Goal: Information Seeking & Learning: Learn about a topic

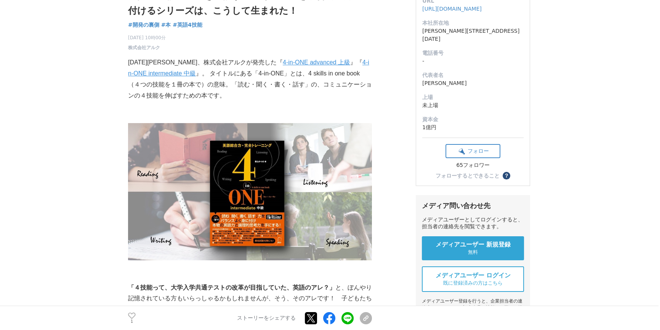
scroll to position [104, 0]
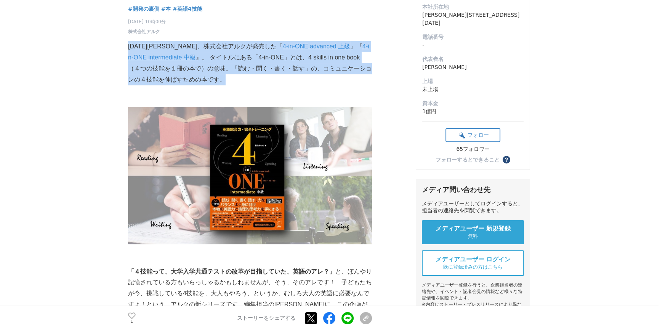
drag, startPoint x: 133, startPoint y: 46, endPoint x: 232, endPoint y: 77, distance: 104.1
click at [232, 77] on p "[DATE][PERSON_NAME]、株式会社アルクが発売した『 4-in-ONE advanced 上級 』『 4-in-ONE intermediate…" at bounding box center [250, 63] width 244 height 44
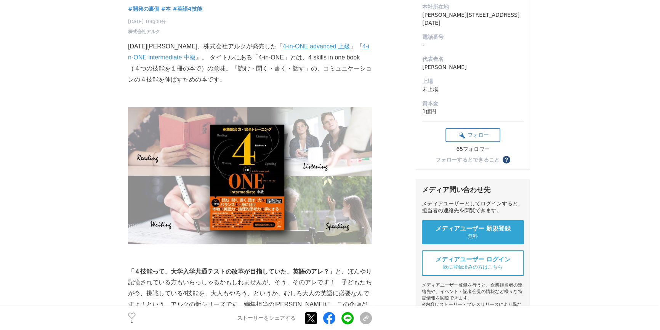
click at [181, 76] on p "[DATE][PERSON_NAME]、株式会社アルクが発売した『 4-in-ONE advanced 上級 』『 4-in-ONE intermediate…" at bounding box center [250, 63] width 244 height 44
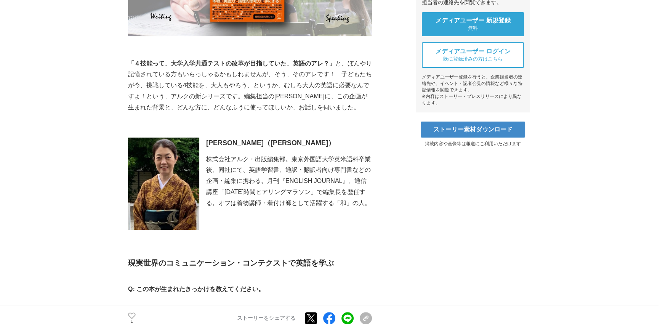
click at [130, 61] on strong "「４技能って、大学入学共通テストの改革が目指していた、英語のアレ？」" at bounding box center [231, 63] width 207 height 6
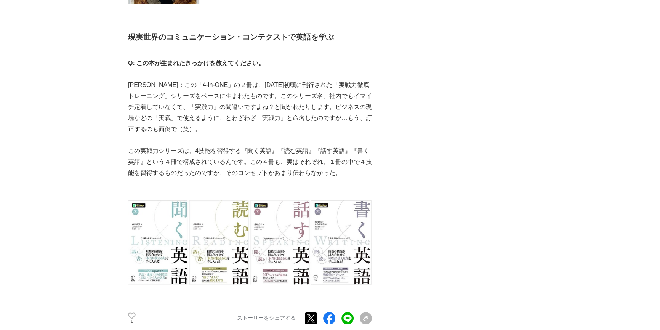
scroll to position [554, 0]
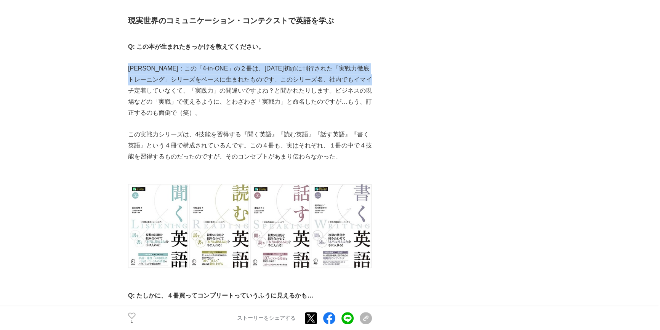
drag, startPoint x: 129, startPoint y: 64, endPoint x: 167, endPoint y: 91, distance: 46.7
click at [167, 91] on p "[PERSON_NAME]：この「4-in-ONE」の２冊は、[DATE]初頭に刊行された「実戦力徹底トレーニング」シリーズをベースに生まれたものです。このシ…" at bounding box center [250, 90] width 244 height 55
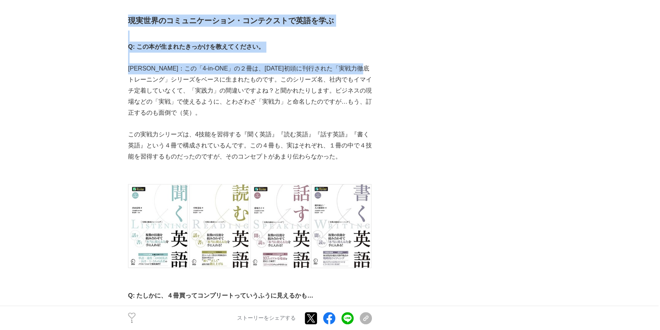
drag, startPoint x: 126, startPoint y: 63, endPoint x: 166, endPoint y: 85, distance: 45.7
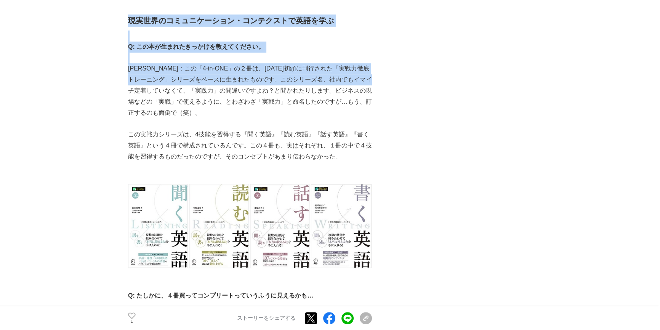
click at [166, 85] on p "[PERSON_NAME]：この「4-in-ONE」の２冊は、[DATE]初頭に刊行された「実戦力徹底トレーニング」シリーズをベースに生まれたものです。このシ…" at bounding box center [250, 90] width 244 height 55
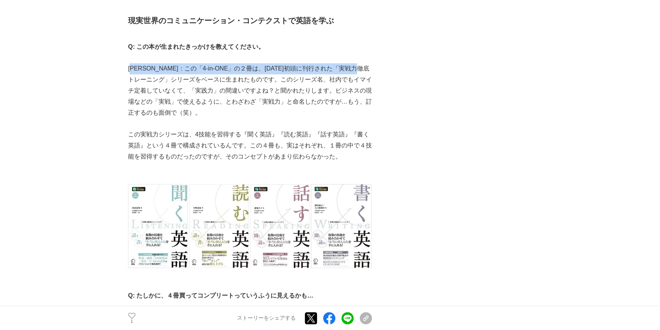
drag, startPoint x: 133, startPoint y: 65, endPoint x: 156, endPoint y: 76, distance: 24.9
click at [156, 76] on p "[PERSON_NAME]：この「4-in-ONE」の２冊は、[DATE]初頭に刊行された「実戦力徹底トレーニング」シリーズをベースに生まれたものです。このシ…" at bounding box center [250, 90] width 244 height 55
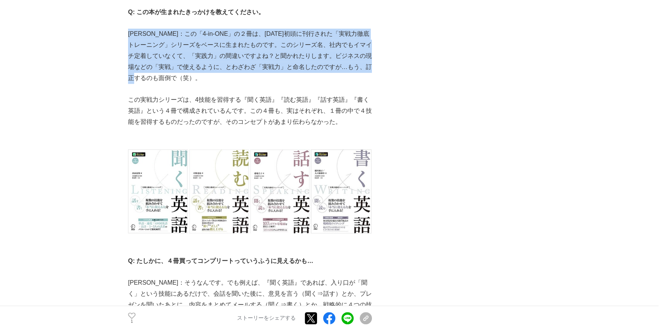
drag, startPoint x: 130, startPoint y: 36, endPoint x: 193, endPoint y: 76, distance: 75.4
click at [193, 76] on p "[PERSON_NAME]：この「4-in-ONE」の２冊は、[DATE]初頭に刊行された「実戦力徹底トレーニング」シリーズをベースに生まれたものです。このシ…" at bounding box center [250, 56] width 244 height 55
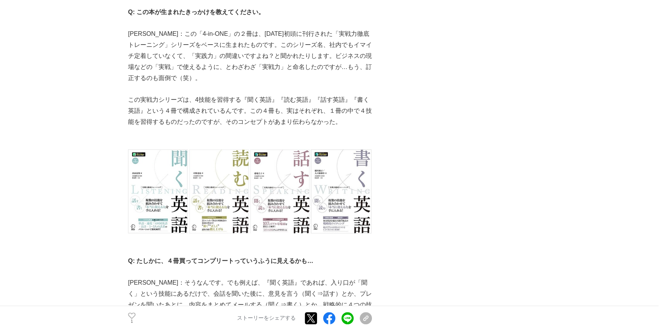
click at [181, 64] on p "[PERSON_NAME]：この「4-in-ONE」の２冊は、[DATE]初頭に刊行された「実戦力徹底トレーニング」シリーズをベースに生まれたものです。このシ…" at bounding box center [250, 56] width 244 height 55
click at [170, 56] on p "[PERSON_NAME]：この「4-in-ONE」の２冊は、[DATE]初頭に刊行された「実戦力徹底トレーニング」シリーズをベースに生まれたものです。このシ…" at bounding box center [250, 56] width 244 height 55
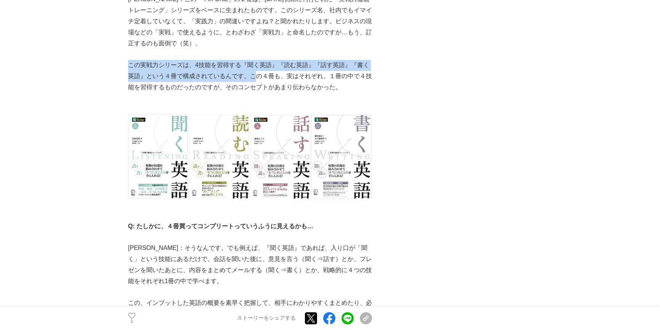
drag, startPoint x: 130, startPoint y: 64, endPoint x: 247, endPoint y: 79, distance: 117.6
click at [247, 79] on p "この実戦力シリーズは、4技能を習得する『聞く英語』『読む英語』『話す英語』『書く英語』という４冊で構成されているんです。この４冊も、実はそれぞれ、１冊の中で４…" at bounding box center [250, 76] width 244 height 33
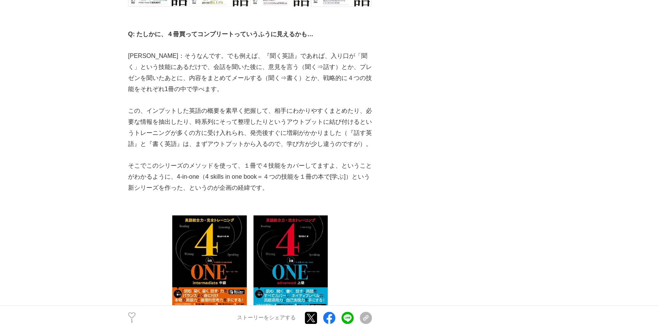
scroll to position [831, 0]
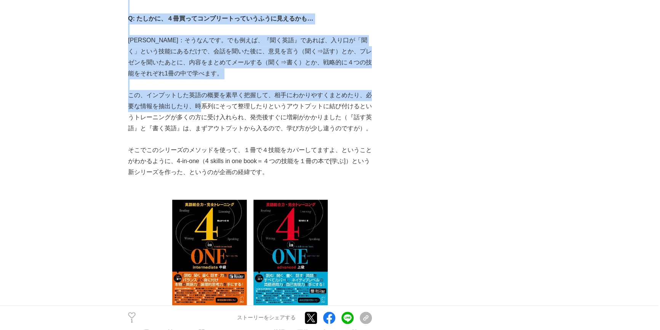
drag, startPoint x: 127, startPoint y: 35, endPoint x: 203, endPoint y: 112, distance: 107.2
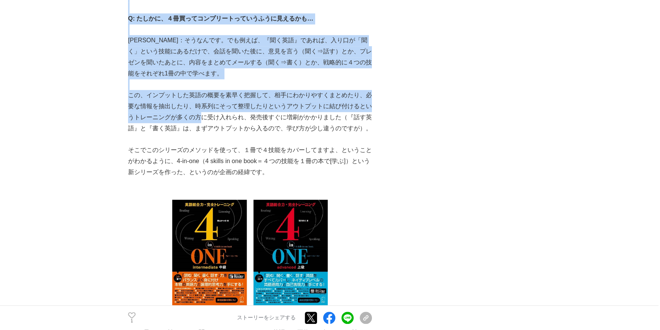
click at [203, 112] on p "この、インプットした英語の概要を素早く把握して、相手にわかりやすくまとめたり、必要な情報を抽出したり、時系列にそって整理したりというアウトプットに結び付けると…" at bounding box center [250, 112] width 244 height 44
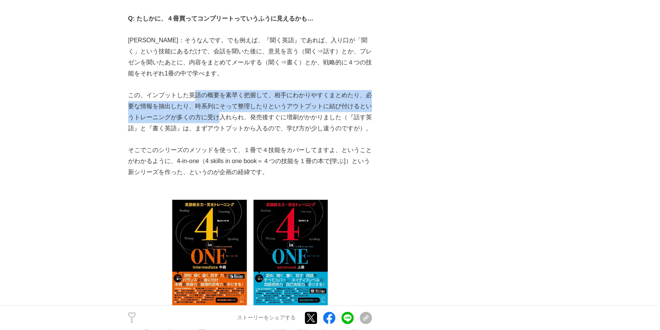
drag, startPoint x: 221, startPoint y: 115, endPoint x: 190, endPoint y: 95, distance: 37.2
click at [190, 95] on p "この、インプットした英語の概要を素早く把握して、相手にわかりやすくまとめたり、必要な情報を抽出したり、時系列にそって整理したりというアウトプットに結び付けると…" at bounding box center [250, 112] width 244 height 44
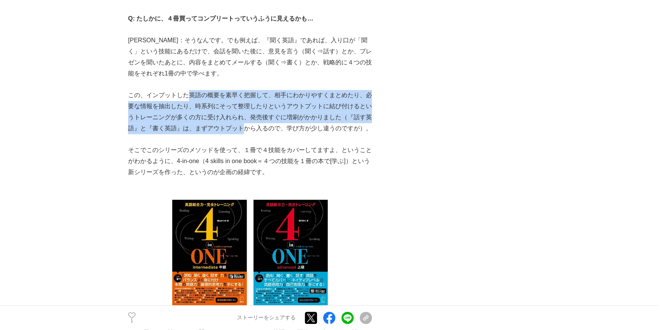
drag, startPoint x: 190, startPoint y: 95, endPoint x: 236, endPoint y: 133, distance: 60.1
click at [236, 132] on p "この、インプットした英語の概要を素早く把握して、相手にわかりやすくまとめたり、必要な情報を抽出したり、時系列にそって整理したりというアウトプットに結び付けると…" at bounding box center [250, 112] width 244 height 44
click at [236, 133] on p "この、インプットした英語の概要を素早く把握して、相手にわかりやすくまとめたり、必要な情報を抽出したり、時系列にそって整理したりというアウトプットに結び付けると…" at bounding box center [250, 112] width 244 height 44
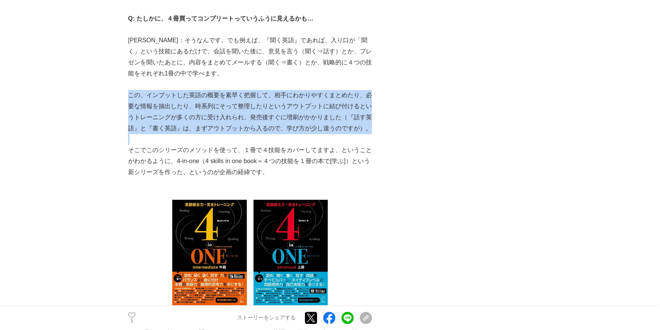
drag, startPoint x: 131, startPoint y: 93, endPoint x: 227, endPoint y: 144, distance: 109.3
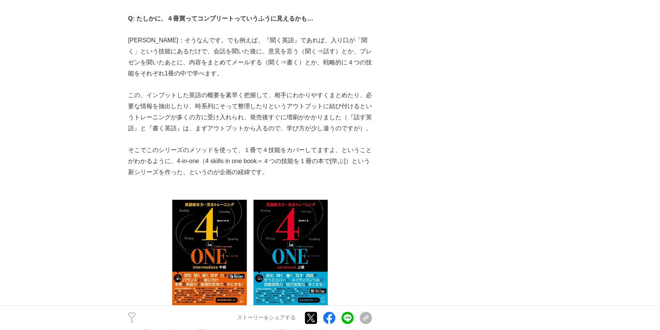
click at [227, 145] on p "そこでこのシリーズのメソッドを使って、１冊で４技能をカバーしてますよ、ということがわかるように、4-in-one（4 skills in one book＝４…" at bounding box center [250, 161] width 244 height 33
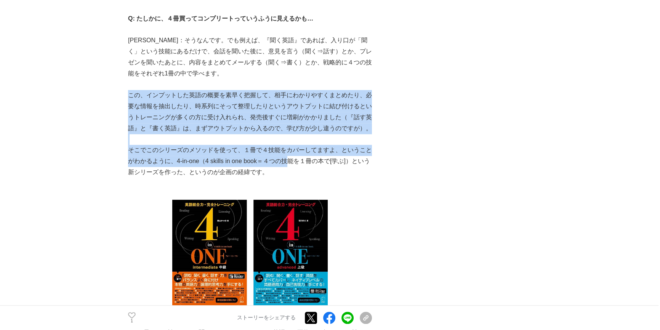
drag, startPoint x: 129, startPoint y: 95, endPoint x: 291, endPoint y: 158, distance: 174.5
click at [291, 158] on p "そこでこのシリーズのメソッドを使って、１冊で４技能をカバーしてますよ、ということがわかるように、4-in-one（4 skills in one book＝４…" at bounding box center [250, 161] width 244 height 33
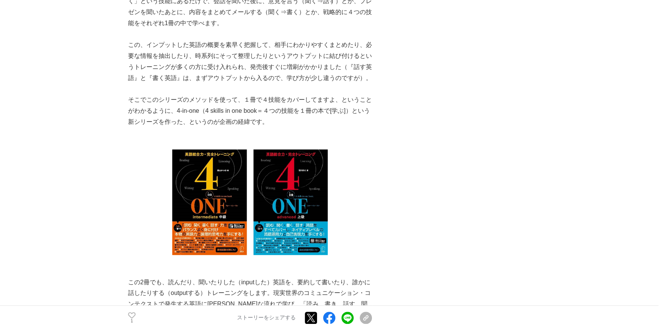
scroll to position [900, 0]
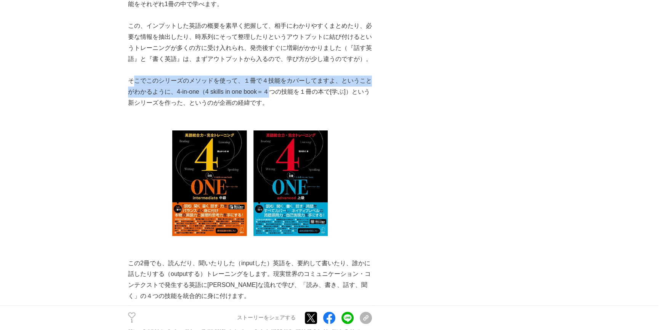
drag, startPoint x: 134, startPoint y: 81, endPoint x: 274, endPoint y: 95, distance: 141.3
click at [274, 95] on p "そこでこのシリーズのメソッドを使って、１冊で４技能をカバーしてますよ、ということがわかるように、4-in-one（4 skills in one book＝４…" at bounding box center [250, 91] width 244 height 33
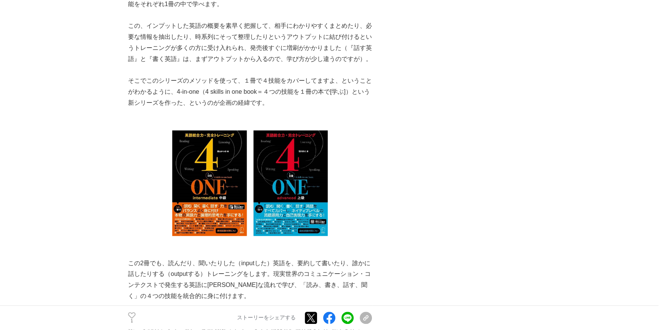
click at [274, 95] on p "そこでこのシリーズのメソッドを使って、１冊で４技能をカバーしてますよ、ということがわかるように、4-in-one（4 skills in one book＝４…" at bounding box center [250, 91] width 244 height 33
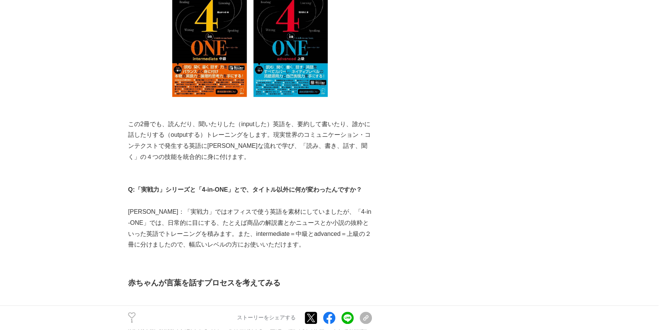
scroll to position [1074, 0]
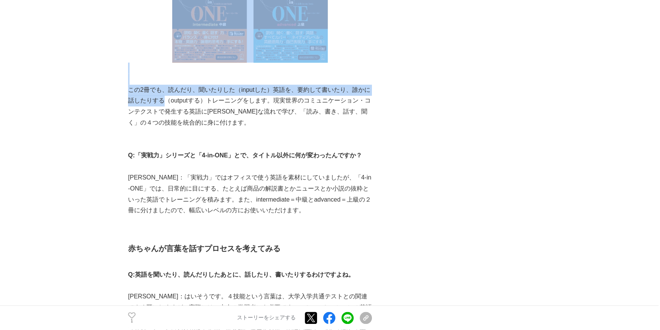
drag, startPoint x: 126, startPoint y: 91, endPoint x: 183, endPoint y: 107, distance: 58.7
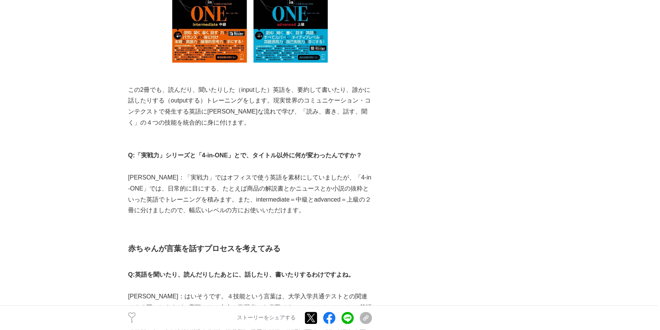
click at [188, 108] on p "この2冊でも、読んだり、聞いたりした（inputした）英語を、要約して書いたり、誰かに話したりする（outputする）トレーニングをします。現実世界のコミュニ…" at bounding box center [250, 107] width 244 height 44
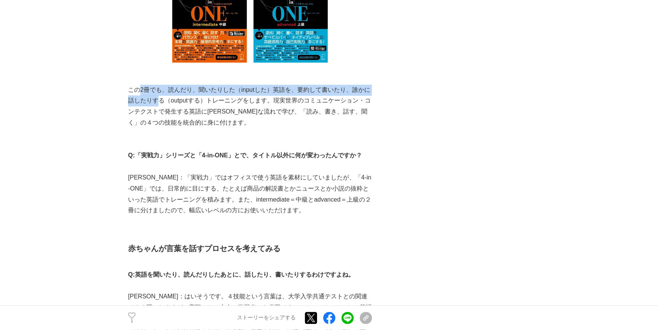
drag, startPoint x: 150, startPoint y: 93, endPoint x: 133, endPoint y: 92, distance: 17.2
click at [137, 92] on p "この2冊でも、読んだり、聞いたりした（inputした）英語を、要約して書いたり、誰かに話したりする（outputする）トレーニングをします。現実世界のコミュニ…" at bounding box center [250, 107] width 244 height 44
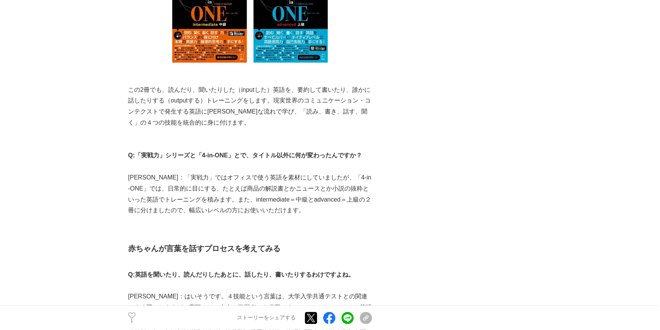
click at [129, 92] on p "この2冊でも、読んだり、聞いたりした（inputした）英語を、要約して書いたり、誰かに話したりする（outputする）トレーニングをします。現実世界のコミュニ…" at bounding box center [250, 107] width 244 height 44
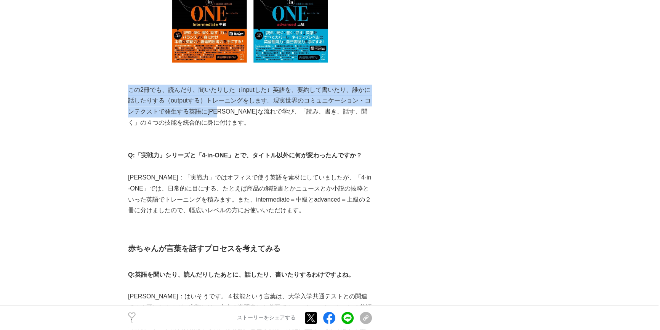
drag, startPoint x: 129, startPoint y: 92, endPoint x: 226, endPoint y: 115, distance: 99.1
click at [226, 115] on p "この2冊でも、読んだり、聞いたりした（inputした）英語を、要約して書いたり、誰かに話したりする（outputする）トレーニングをします。現実世界のコミュニ…" at bounding box center [250, 107] width 244 height 44
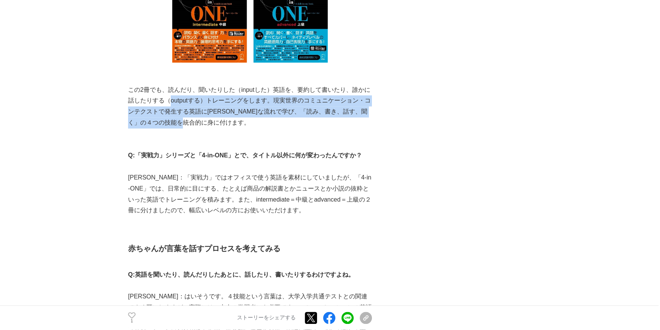
drag, startPoint x: 223, startPoint y: 129, endPoint x: 145, endPoint y: 95, distance: 85.5
click at [151, 97] on p "この2冊でも、読んだり、聞いたりした（inputした）英語を、要約して書いたり、誰かに話したりする（outputする）トレーニングをします。現実世界のコミュニ…" at bounding box center [250, 107] width 244 height 44
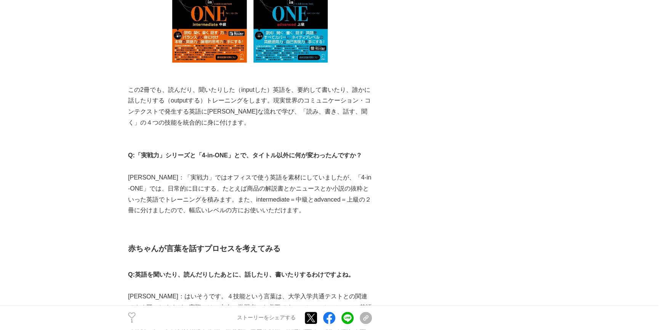
click at [145, 95] on p "この2冊でも、読んだり、聞いたりした（inputした）英語を、要約して書いたり、誰かに話したりする（outputする）トレーニングをします。現実世界のコミュニ…" at bounding box center [250, 107] width 244 height 44
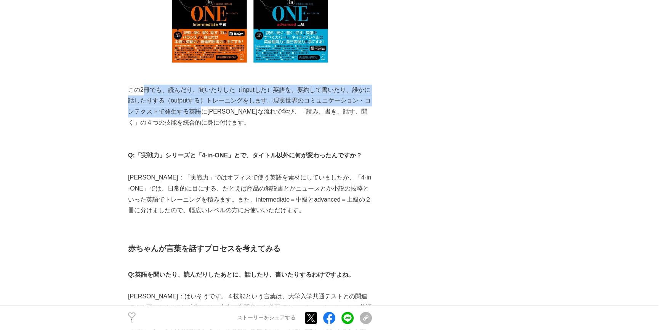
drag, startPoint x: 150, startPoint y: 95, endPoint x: 224, endPoint y: 123, distance: 79.3
click at [221, 122] on p "この2冊でも、読んだり、聞いたりした（inputした）英語を、要約して書いたり、誰かに話したりする（outputする）トレーニングをします。現実世界のコミュニ…" at bounding box center [250, 107] width 244 height 44
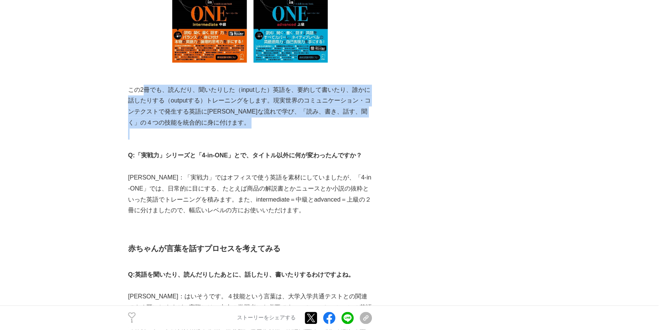
click at [224, 123] on p "この2冊でも、読んだり、聞いたりした（inputした）英語を、要約して書いたり、誰かに話したりする（outputする）トレーニングをします。現実世界のコミュニ…" at bounding box center [250, 107] width 244 height 44
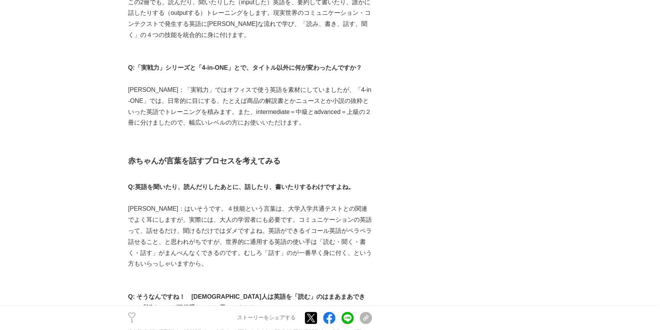
scroll to position [1177, 0]
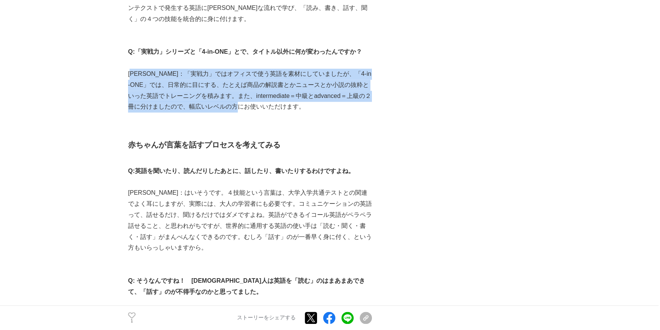
drag, startPoint x: 132, startPoint y: 73, endPoint x: 274, endPoint y: 102, distance: 144.3
click at [274, 102] on p "[PERSON_NAME]：「実戦力」ではオフィスで使う英語を素材にしていましたが、「4-in-ONE」では、日常的に目にする、たとえば商品の解説書とかニュー…" at bounding box center [250, 91] width 244 height 44
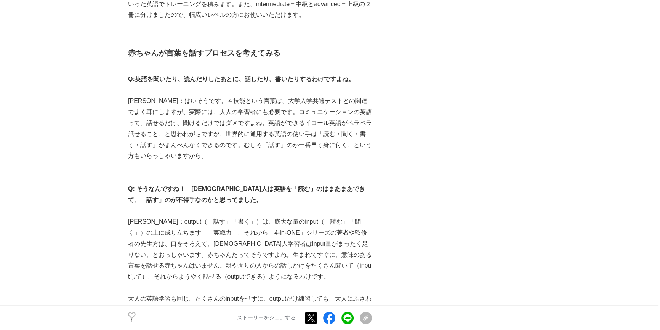
scroll to position [1281, 0]
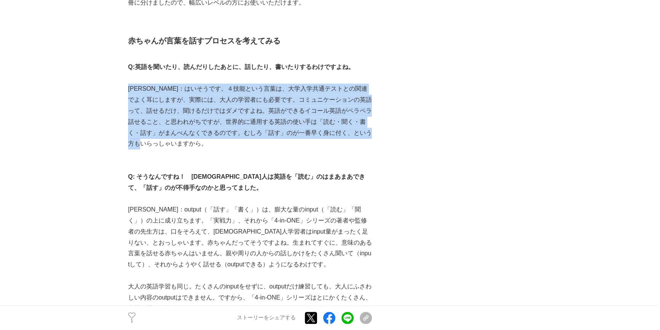
drag, startPoint x: 128, startPoint y: 83, endPoint x: 202, endPoint y: 143, distance: 94.8
click at [202, 143] on p "[PERSON_NAME]：はいそうです。４技能という言葉は、大学入学共通テストとの関連でよく耳にしますが、実際には、大人の学習者にも必要です。コミュニケーシ…" at bounding box center [250, 116] width 244 height 66
drag, startPoint x: 168, startPoint y: 104, endPoint x: 210, endPoint y: 138, distance: 54.2
click at [210, 138] on p "[PERSON_NAME]：はいそうです。４技能という言葉は、大学入学共通テストとの関連でよく耳にしますが、実際には、大人の学習者にも必要です。コミュニケーシ…" at bounding box center [250, 116] width 244 height 66
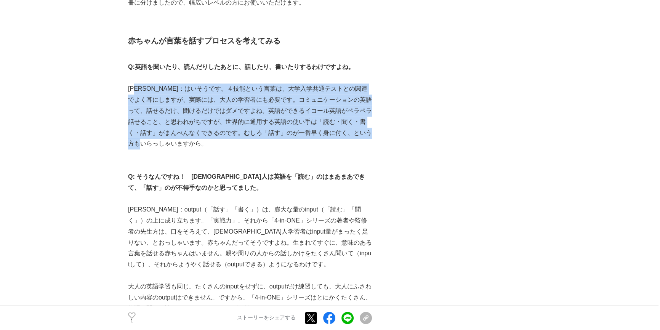
click at [210, 138] on p "[PERSON_NAME]：はいそうです。４技能という言葉は、大学入学共通テストとの関連でよく耳にしますが、実際には、大人の学習者にも必要です。コミュニケーシ…" at bounding box center [250, 116] width 244 height 66
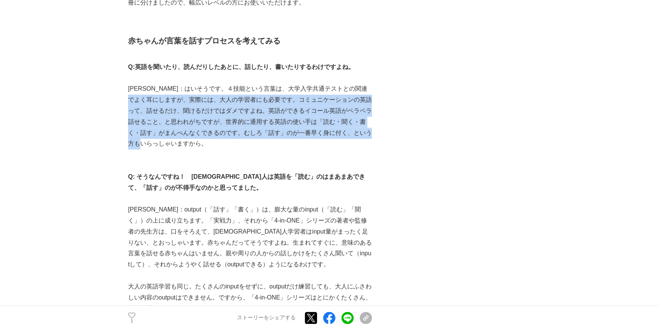
drag, startPoint x: 204, startPoint y: 139, endPoint x: 149, endPoint y: 92, distance: 73.2
click at [150, 95] on p "[PERSON_NAME]：はいそうです。４技能という言葉は、大学入学共通テストとの関連でよく耳にしますが、実際には、大人の学習者にも必要です。コミュニケーシ…" at bounding box center [250, 116] width 244 height 66
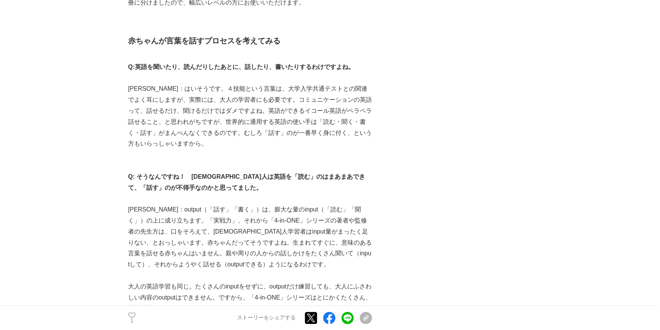
click at [149, 91] on p "[PERSON_NAME]：はいそうです。４技能という言葉は、大学入学共通テストとの関連でよく耳にしますが、実際には、大人の学習者にも必要です。コミュニケーシ…" at bounding box center [250, 116] width 244 height 66
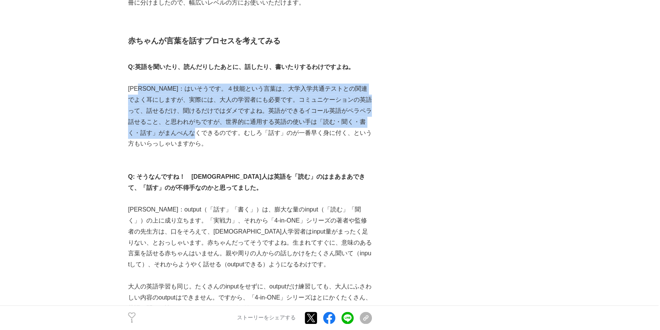
drag, startPoint x: 149, startPoint y: 91, endPoint x: 194, endPoint y: 136, distance: 63.6
click at [194, 136] on p "[PERSON_NAME]：はいそうです。４技能という言葉は、大学入学共通テストとの関連でよく耳にしますが、実際には、大人の学習者にも必要です。コミュニケーシ…" at bounding box center [250, 116] width 244 height 66
drag, startPoint x: 161, startPoint y: 88, endPoint x: 183, endPoint y: 141, distance: 57.2
click at [184, 140] on p "[PERSON_NAME]：はいそうです。４技能という言葉は、大学入学共通テストとの関連でよく耳にしますが、実際には、大人の学習者にも必要です。コミュニケーシ…" at bounding box center [250, 116] width 244 height 66
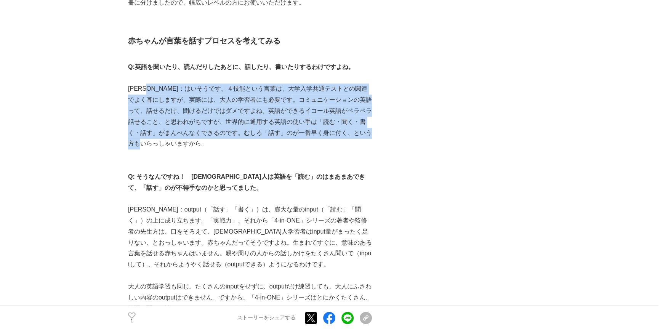
click at [181, 142] on p "[PERSON_NAME]：はいそうです。４技能という言葉は、大学入学共通テストとの関連でよく耳にしますが、実際には、大人の学習者にも必要です。コミュニケーシ…" at bounding box center [250, 116] width 244 height 66
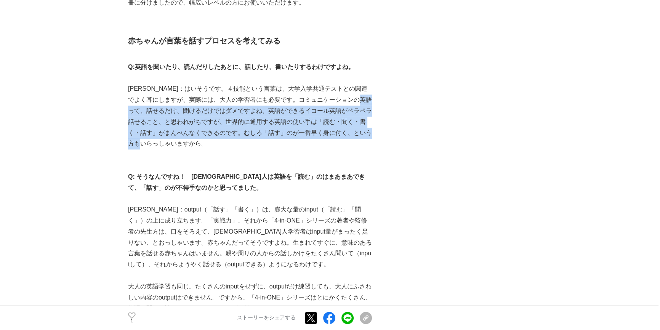
drag, startPoint x: 171, startPoint y: 144, endPoint x: 142, endPoint y: 111, distance: 43.7
click at [142, 111] on p "[PERSON_NAME]：はいそうです。４技能という言葉は、大学入学共通テストとの関連でよく耳にしますが、実際には、大人の学習者にも必要です。コミュニケーシ…" at bounding box center [250, 116] width 244 height 66
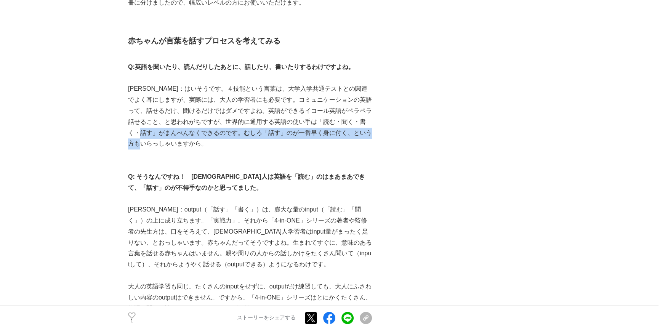
drag, startPoint x: 175, startPoint y: 152, endPoint x: 182, endPoint y: 160, distance: 10.8
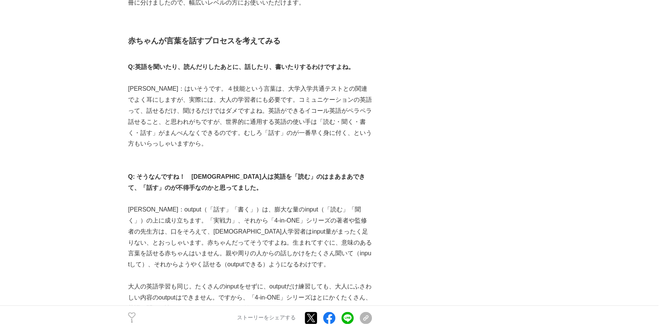
click at [183, 161] on p at bounding box center [250, 165] width 244 height 11
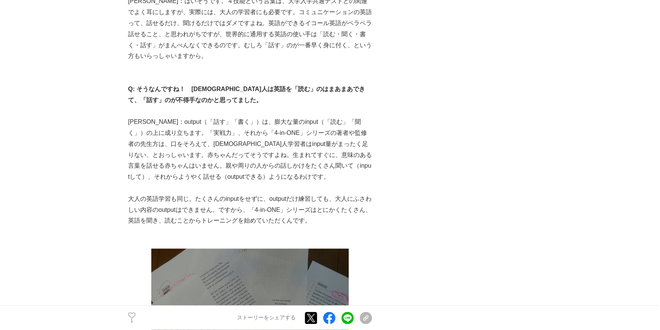
scroll to position [1385, 0]
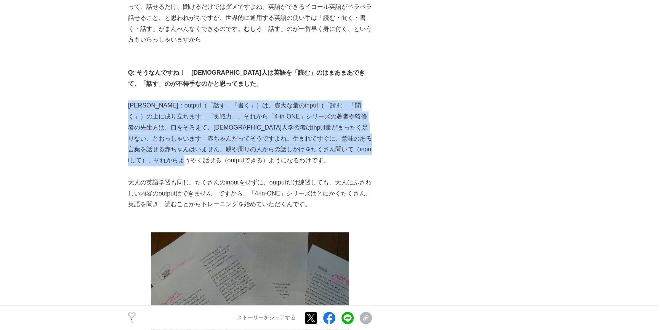
drag, startPoint x: 129, startPoint y: 104, endPoint x: 219, endPoint y: 160, distance: 106.4
click at [219, 160] on p "[PERSON_NAME]：output（「話す」「書く」）は、膨大な量のinput（「読む」「聞く」）の上に成り立ちます。「実戦力」、それから「4-in-O…" at bounding box center [250, 133] width 244 height 66
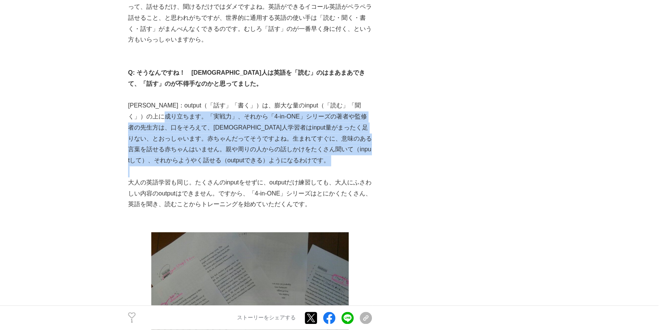
drag, startPoint x: 219, startPoint y: 160, endPoint x: 163, endPoint y: 110, distance: 75.0
click at [164, 112] on p "[PERSON_NAME]：output（「話す」「書く」）は、膨大な量のinput（「読む」「聞く」）の上に成り立ちます。「実戦力」、それから「4-in-O…" at bounding box center [250, 133] width 244 height 66
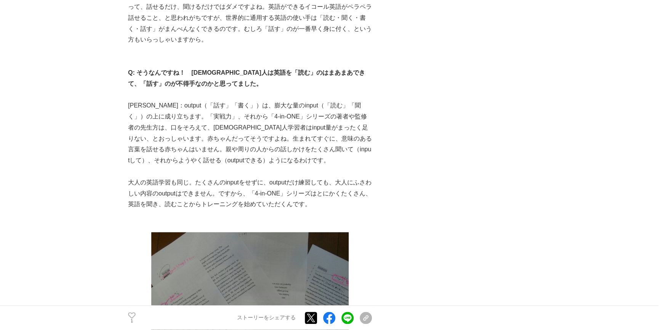
click at [163, 109] on p "[PERSON_NAME]：output（「話す」「書く」）は、膨大な量のinput（「読む」「聞く」）の上に成り立ちます。「実戦力」、それから「4-in-O…" at bounding box center [250, 133] width 244 height 66
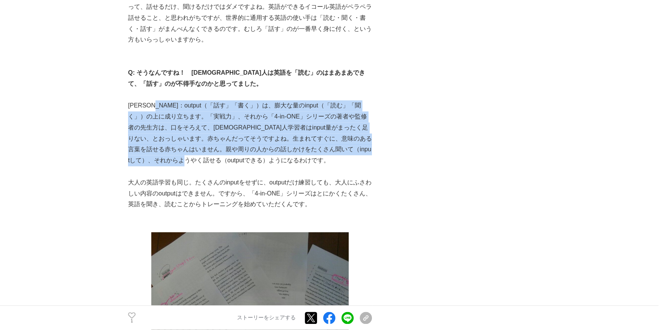
drag, startPoint x: 160, startPoint y: 104, endPoint x: 231, endPoint y: 162, distance: 90.9
click at [231, 162] on p "[PERSON_NAME]：output（「話す」「書く」）は、膨大な量のinput（「読む」「聞く」）の上に成り立ちます。「実戦力」、それから「4-in-O…" at bounding box center [250, 133] width 244 height 66
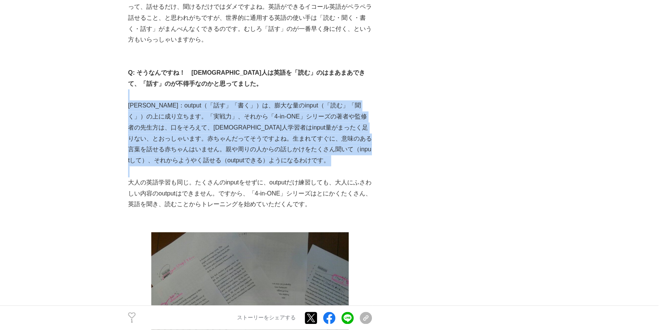
drag, startPoint x: 231, startPoint y: 162, endPoint x: 141, endPoint y: 98, distance: 110.1
click at [141, 98] on div "[DATE][PERSON_NAME]、株式会社アルクが発売した『 4-in-ONE advanced 上級 』『 4-in-ONE intermediate…" at bounding box center [250, 271] width 244 height 3039
click at [141, 98] on p at bounding box center [250, 94] width 244 height 11
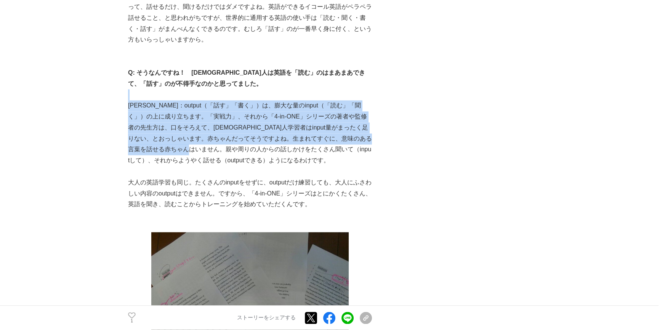
drag, startPoint x: 141, startPoint y: 98, endPoint x: 231, endPoint y: 157, distance: 107.9
click at [231, 157] on div "[DATE][PERSON_NAME]、株式会社アルクが発売した『 4-in-ONE advanced 上級 』『 4-in-ONE intermediate…" at bounding box center [250, 271] width 244 height 3039
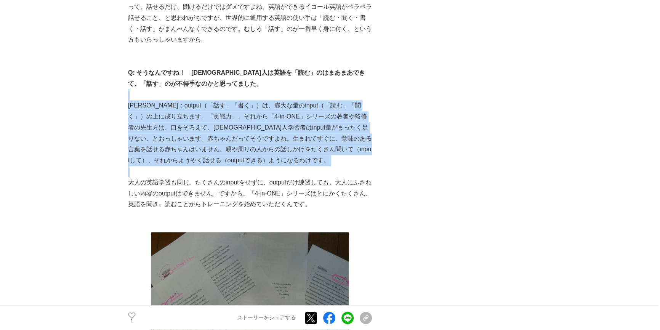
click at [231, 157] on p "[PERSON_NAME]：output（「話す」「書く」）は、膨大な量のinput（「読む」「聞く」）の上に成り立ちます。「実戦力」、それから「4-in-O…" at bounding box center [250, 133] width 244 height 66
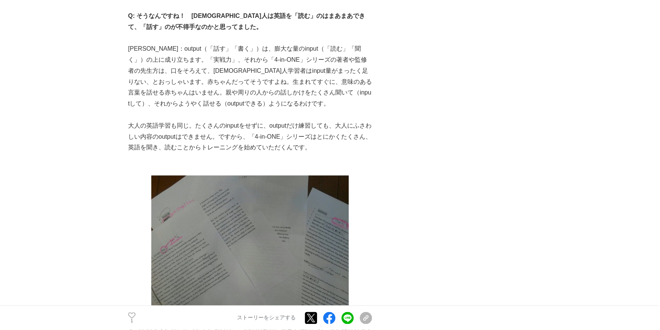
scroll to position [1455, 0]
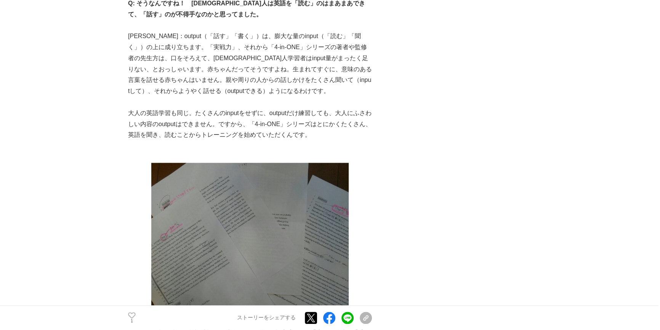
click at [151, 125] on p "大人の英語学習も同じ。たくさんのinputをせずに、outputだけ練習しても、大人にふさわしい内容のoutputはできません。ですから、「4-in-ONE」…" at bounding box center [250, 124] width 244 height 33
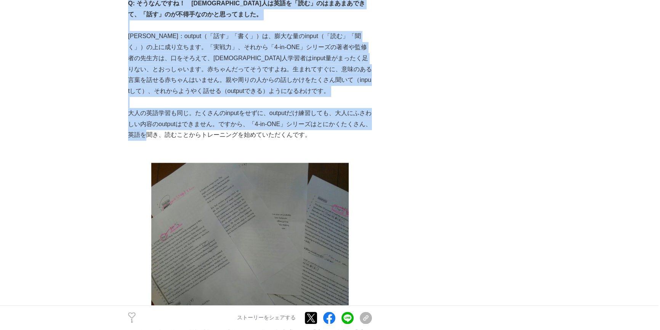
drag, startPoint x: 122, startPoint y: 110, endPoint x: 155, endPoint y: 137, distance: 43.1
click at [155, 137] on p "大人の英語学習も同じ。たくさんのinputをせずに、outputだけ練習しても、大人にふさわしい内容のoutputはできません。ですから、「4-in-ONE」…" at bounding box center [250, 124] width 244 height 33
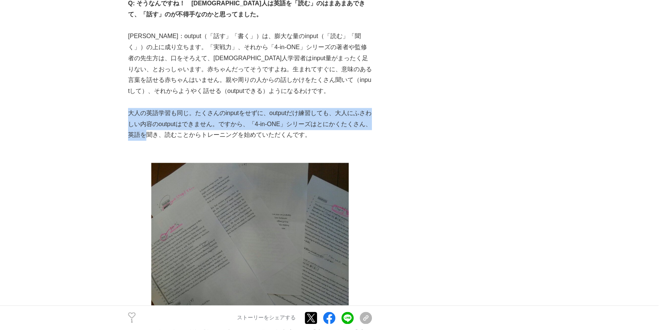
drag, startPoint x: 130, startPoint y: 115, endPoint x: 158, endPoint y: 133, distance: 33.1
click at [158, 133] on p "大人の英語学習も同じ。たくさんのinputをせずに、outputだけ練習しても、大人にふさわしい内容のoutputはできません。ですから、「4-in-ONE」…" at bounding box center [250, 124] width 244 height 33
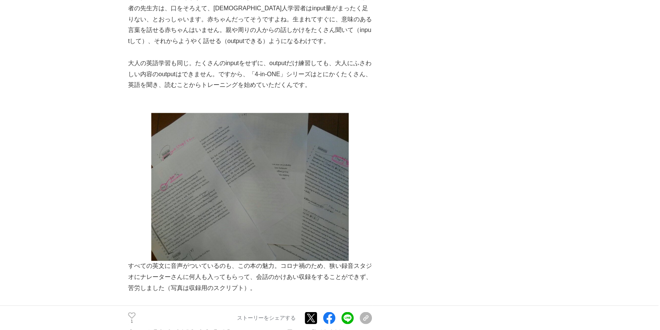
scroll to position [1628, 0]
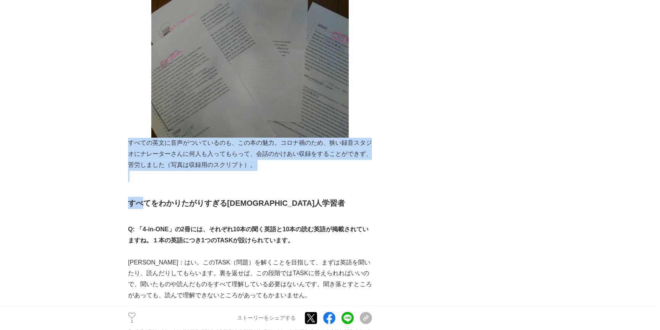
drag, startPoint x: 130, startPoint y: 142, endPoint x: 141, endPoint y: 181, distance: 41.1
click at [141, 181] on div "[DATE][PERSON_NAME]、株式会社アルクが発売した『 4-in-ONE advanced 上級 』『 4-in-ONE intermediate…" at bounding box center [250, 29] width 244 height 3039
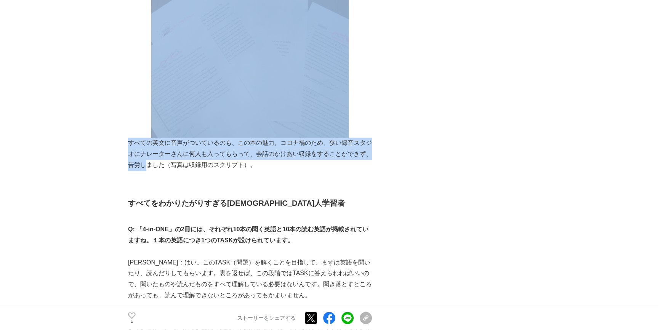
drag, startPoint x: 123, startPoint y: 141, endPoint x: 146, endPoint y: 165, distance: 33.1
click at [146, 165] on p "すべての英文に音声がついているのも、この本の魅力。コロナ禍のため、狭い録音スタジオにナレーターさんに何人も入ってもらって、会話のかけあい収録をすることができず…" at bounding box center [250, 154] width 244 height 33
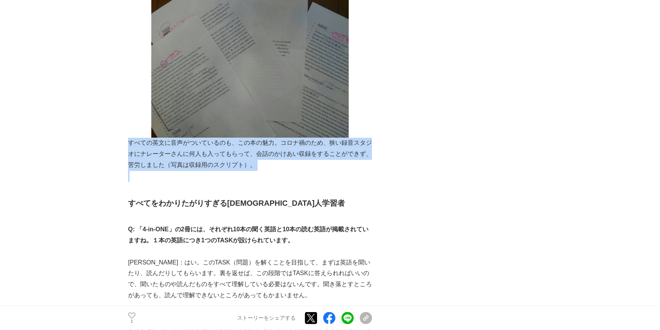
drag, startPoint x: 130, startPoint y: 143, endPoint x: 283, endPoint y: 172, distance: 155.2
click at [283, 172] on div "[DATE][PERSON_NAME]、株式会社アルクが発売した『 4-in-ONE advanced 上級 』『 4-in-ONE intermediate…" at bounding box center [250, 29] width 244 height 3039
click at [283, 172] on p at bounding box center [250, 176] width 244 height 11
drag, startPoint x: 272, startPoint y: 165, endPoint x: 231, endPoint y: 144, distance: 46.7
click at [231, 144] on p "すべての英文に音声がついているのも、この本の魅力。コロナ禍のため、狭い録音スタジオにナレーターさんに何人も入ってもらって、会話のかけあい収録をすることができず…" at bounding box center [250, 154] width 244 height 33
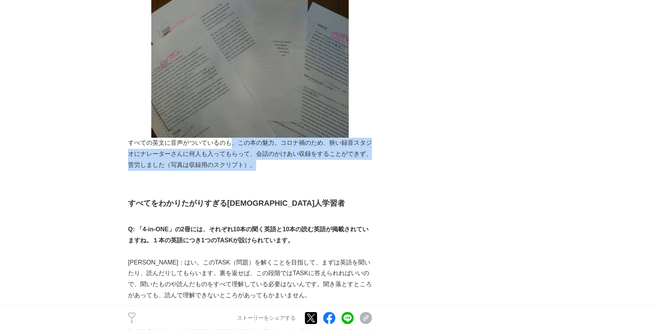
click at [231, 144] on p "すべての英文に音声がついているのも、この本の魅力。コロナ禍のため、狭い録音スタジオにナレーターさんに何人も入ってもらって、会話のかけあい収録をすることができず…" at bounding box center [250, 154] width 244 height 33
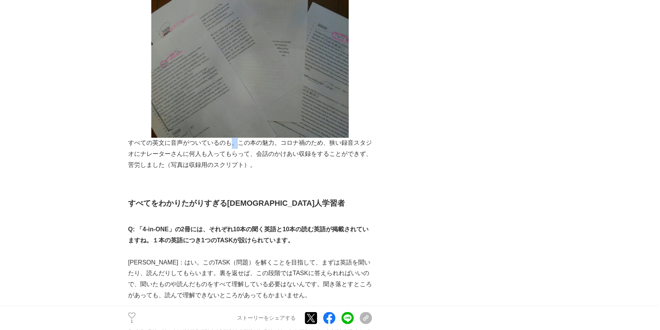
click at [231, 144] on p "すべての英文に音声がついているのも、この本の魅力。コロナ禍のため、狭い録音スタジオにナレーターさんに何人も入ってもらって、会話のかけあい収録をすることができず…" at bounding box center [250, 154] width 244 height 33
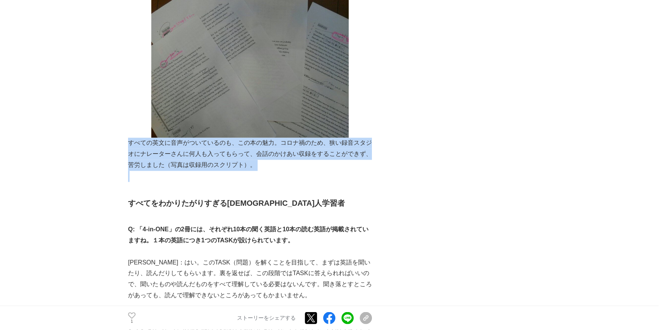
drag, startPoint x: 231, startPoint y: 144, endPoint x: 266, endPoint y: 171, distance: 45.0
click at [266, 171] on div "[DATE][PERSON_NAME]、株式会社アルクが発売した『 4-in-ONE advanced 上級 』『 4-in-ONE intermediate…" at bounding box center [250, 29] width 244 height 3039
click at [266, 172] on p at bounding box center [250, 176] width 244 height 11
drag, startPoint x: 264, startPoint y: 165, endPoint x: 141, endPoint y: 140, distance: 125.5
click at [141, 140] on p "すべての英文に音声がついているのも、この本の魅力。コロナ禍のため、狭い録音スタジオにナレーターさんに何人も入ってもらって、会話のかけあい収録をすることができず…" at bounding box center [250, 154] width 244 height 33
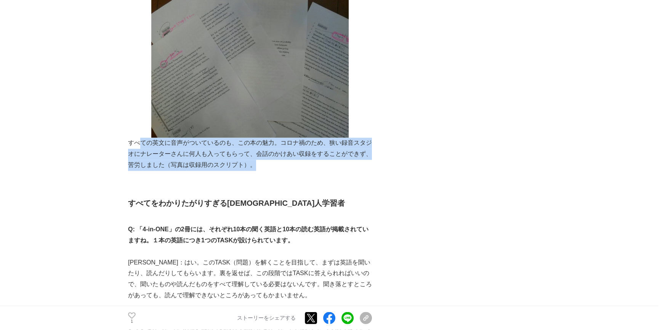
click at [141, 140] on p "すべての英文に音声がついているのも、この本の魅力。コロナ禍のため、狭い録音スタジオにナレーターさんに何人も入ってもらって、会話のかけあい収録をすることができず…" at bounding box center [250, 154] width 244 height 33
drag, startPoint x: 138, startPoint y: 141, endPoint x: 259, endPoint y: 165, distance: 123.6
click at [259, 165] on p "すべての英文に音声がついているのも、この本の魅力。コロナ禍のため、狭い録音スタジオにナレーターさんに何人も入ってもらって、会話のかけあい収録をすることができず…" at bounding box center [250, 154] width 244 height 33
drag, startPoint x: 259, startPoint y: 165, endPoint x: 129, endPoint y: 144, distance: 131.5
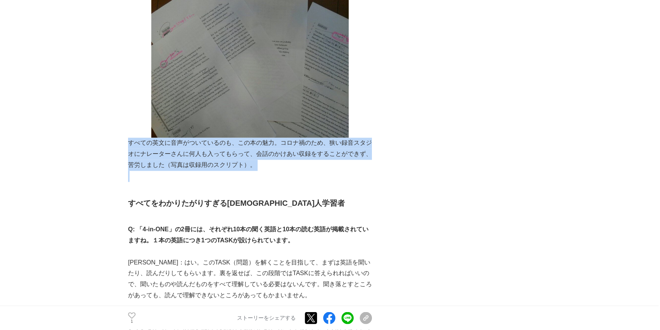
click at [129, 144] on p "すべての英文に音声がついているのも、この本の魅力。コロナ禍のため、狭い録音スタジオにナレーターさんに何人も入ってもらって、会話のかけあい収録をすることができず…" at bounding box center [250, 154] width 244 height 33
drag, startPoint x: 195, startPoint y: 157, endPoint x: 237, endPoint y: 166, distance: 42.5
click at [237, 166] on p "すべての英文に音声がついているのも、この本の魅力。コロナ禍のため、狭い録音スタジオにナレーターさんに何人も入ってもらって、会話のかけあい収録をすることができず…" at bounding box center [250, 154] width 244 height 33
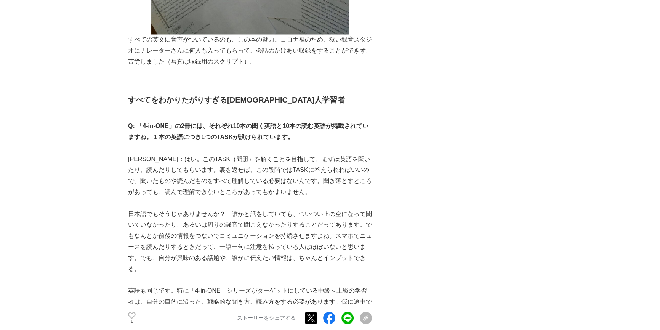
scroll to position [1732, 0]
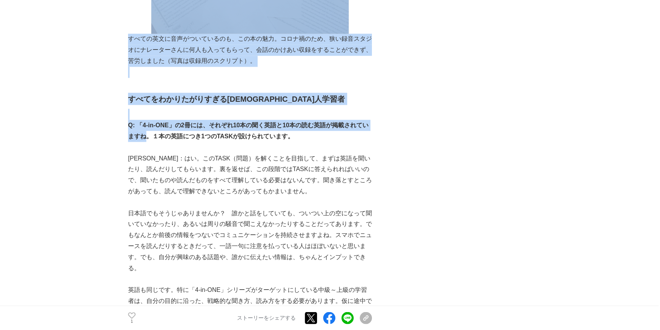
drag, startPoint x: 139, startPoint y: 107, endPoint x: 147, endPoint y: 137, distance: 31.2
click at [147, 137] on main "『4-in-ONE （フォー・イン・ワン）』開発物語 ---英語４技能 「読み・書き・話す・聞く」の力を総合的に身に付けるシリーズは、こうして生まれた！ 開発…" at bounding box center [330, 244] width 660 height 3858
click at [147, 137] on strong "Q: 「4-in-ONE」の2冊には、それぞれ10本の聞く英語と10本の読む英語が掲載されていますね。１本の英語につき1つのTASKが設けられています。" at bounding box center [248, 131] width 240 height 18
drag, startPoint x: 127, startPoint y: 123, endPoint x: 174, endPoint y: 157, distance: 58.4
click at [174, 157] on main "『4-in-ONE （フォー・イン・ワン）』開発物語 ---英語４技能 「読み・書き・話す・聞く」の力を総合的に身に付けるシリーズは、こうして生まれた！ 開発…" at bounding box center [330, 244] width 660 height 3858
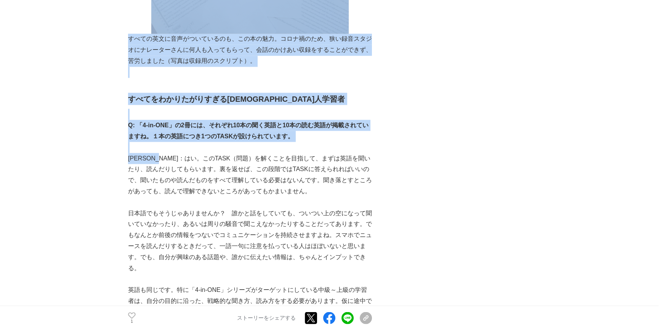
click at [174, 158] on p "[PERSON_NAME]：はい。このTASK（問題）を解くことを目指して、まずは英語を聞いたり、読んだりしてもらいます。裏を返せば、この段階ではTASKに答…" at bounding box center [250, 175] width 244 height 44
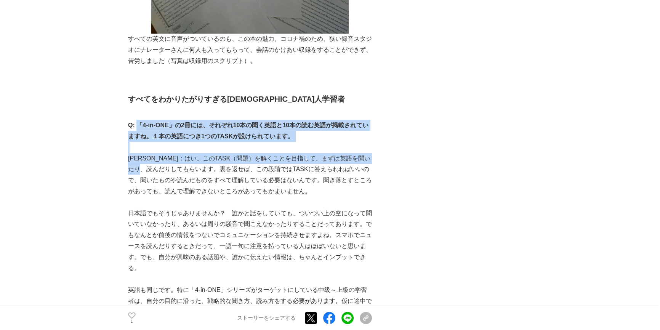
drag, startPoint x: 139, startPoint y: 124, endPoint x: 167, endPoint y: 163, distance: 48.5
click at [167, 163] on p "[PERSON_NAME]：はい。このTASK（問題）を解くことを目指して、まずは英語を聞いたり、読んだりしてもらいます。裏を返せば、この段階ではTASKに答…" at bounding box center [250, 175] width 244 height 44
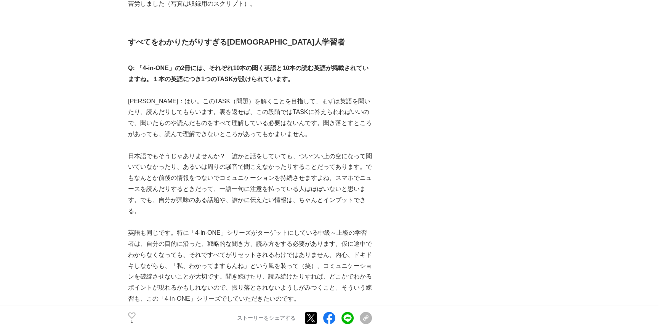
scroll to position [1801, 0]
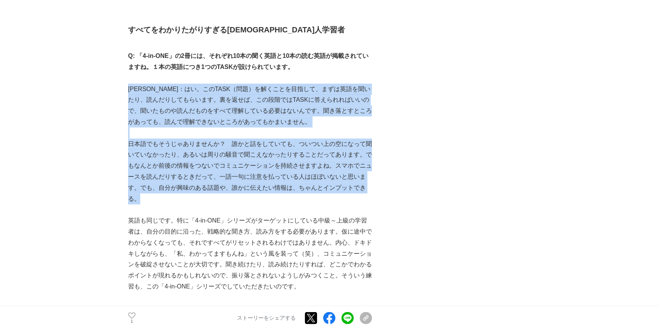
drag, startPoint x: 130, startPoint y: 88, endPoint x: 178, endPoint y: 199, distance: 121.1
click at [178, 199] on p "日本語でもそうじゃありませんか？　誰かと話をしていても、ついつい上の空になって聞いていなかったり、あるいは周りの騒音で聞こえなかったりすることだってあります。…" at bounding box center [250, 171] width 244 height 66
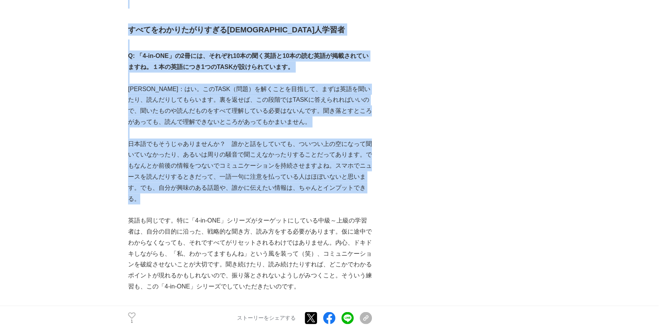
drag, startPoint x: 138, startPoint y: 145, endPoint x: 170, endPoint y: 203, distance: 66.5
click at [170, 203] on main "『4-in-ONE （フォー・イン・ワン）』開発物語 ---英語４技能 「読み・書き・話す・聞く」の力を総合的に身に付けるシリーズは、こうして生まれた！ 開発…" at bounding box center [330, 174] width 660 height 3858
click at [170, 204] on p at bounding box center [250, 209] width 244 height 11
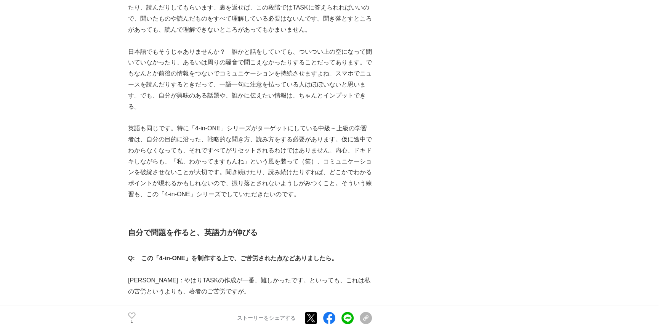
scroll to position [1905, 0]
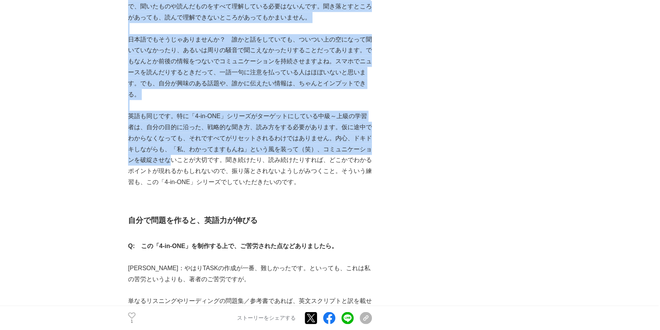
drag, startPoint x: 125, startPoint y: 115, endPoint x: 163, endPoint y: 162, distance: 60.3
click at [163, 162] on main "『4-in-ONE （フォー・イン・ワン）』開発物語 ---英語４技能 「読み・書き・話す・聞く」の力を総合的に身に付けるシリーズは、こうして生まれた！ 開発…" at bounding box center [330, 70] width 660 height 3858
click at [163, 162] on p "英語も同じです。特に「4-in-ONE」シリーズがターゲットにしている中級～上級の学習者は、自分の目的に沿った、戦略的な聞き方、読み方をする必要があります。仮…" at bounding box center [250, 149] width 244 height 77
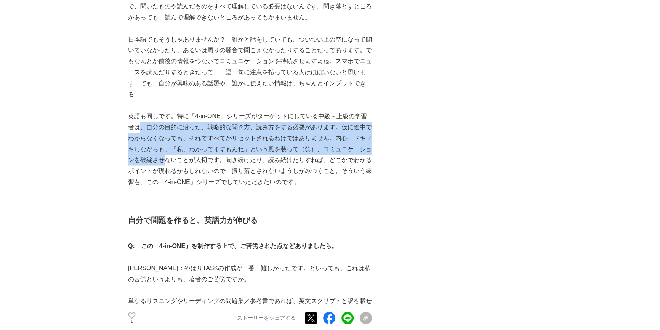
drag, startPoint x: 157, startPoint y: 157, endPoint x: 133, endPoint y: 108, distance: 54.5
click at [134, 113] on p "英語も同じです。特に「4-in-ONE」シリーズがターゲットにしている中級～上級の学習者は、自分の目的に沿った、戦略的な聞き方、読み方をする必要があります。仮…" at bounding box center [250, 149] width 244 height 77
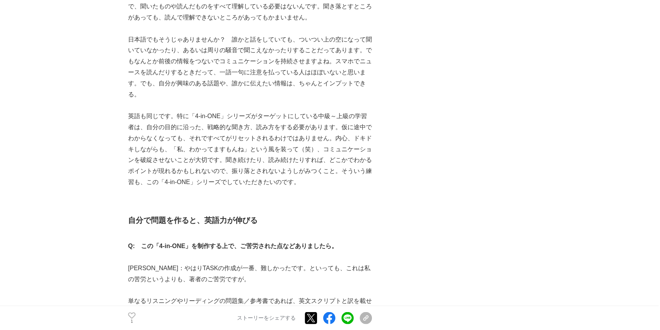
click at [133, 108] on p at bounding box center [250, 105] width 244 height 11
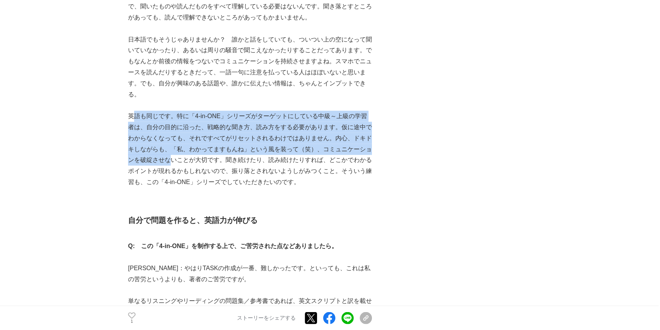
drag, startPoint x: 137, startPoint y: 113, endPoint x: 166, endPoint y: 163, distance: 57.7
click at [166, 163] on p "英語も同じです。特に「4-in-ONE」シリーズがターゲットにしている中級～上級の学習者は、自分の目的に沿った、戦略的な聞き方、読み方をする必要があります。仮…" at bounding box center [250, 149] width 244 height 77
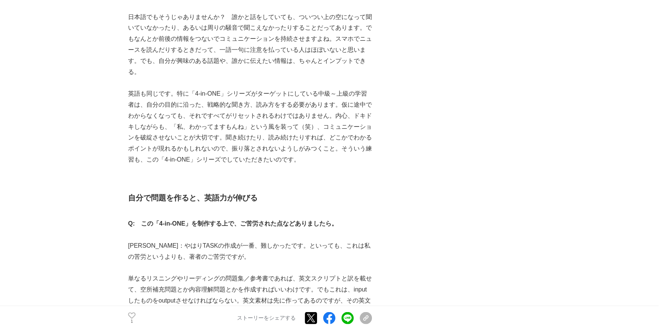
scroll to position [1939, 0]
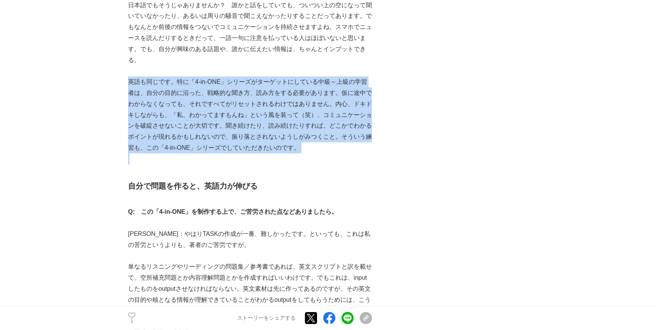
drag, startPoint x: 129, startPoint y: 80, endPoint x: 288, endPoint y: 155, distance: 175.5
click at [288, 155] on p at bounding box center [250, 159] width 244 height 11
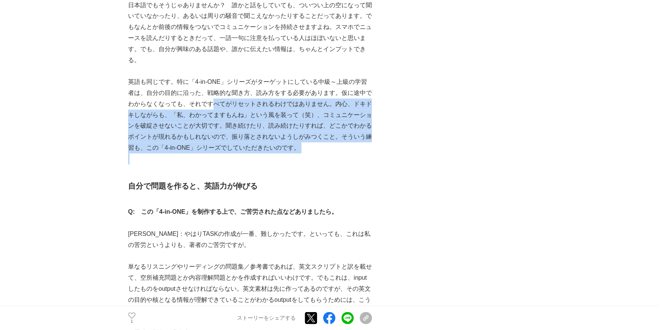
drag, startPoint x: 286, startPoint y: 154, endPoint x: 211, endPoint y: 108, distance: 87.8
click at [210, 106] on p "英語も同じです。特に「4-in-ONE」シリーズがターゲットにしている中級～上級の学習者は、自分の目的に沿った、戦略的な聞き方、読み方をする必要があります。仮…" at bounding box center [250, 115] width 244 height 77
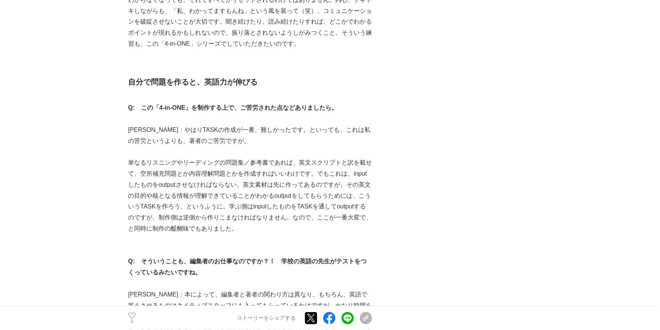
scroll to position [2078, 0]
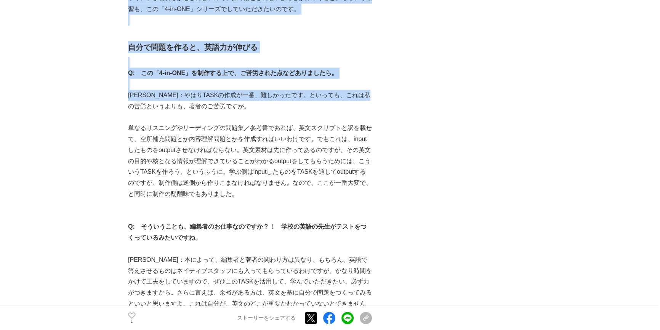
drag, startPoint x: 130, startPoint y: 47, endPoint x: 161, endPoint y: 111, distance: 71.2
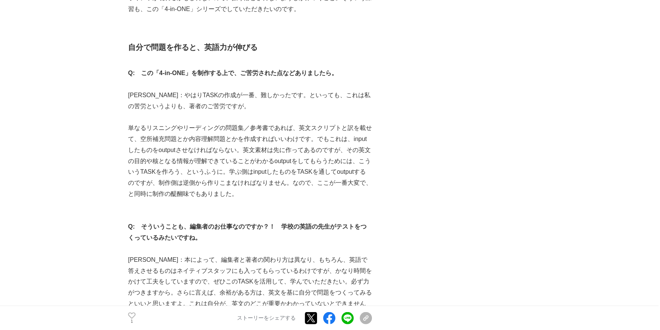
click at [161, 112] on p at bounding box center [250, 117] width 244 height 11
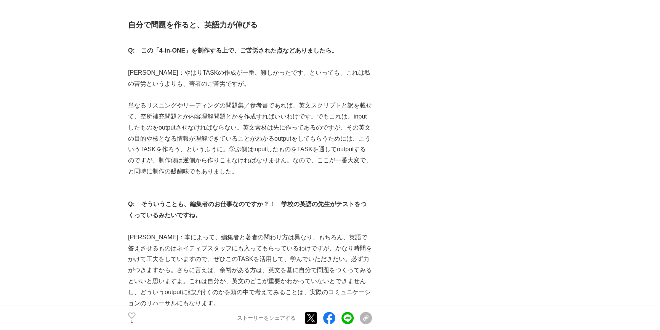
scroll to position [2113, 0]
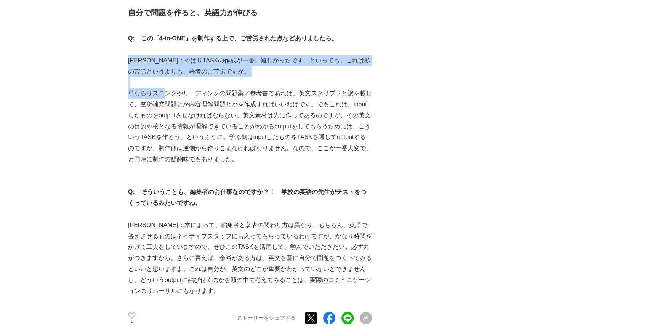
drag, startPoint x: 130, startPoint y: 59, endPoint x: 162, endPoint y: 88, distance: 43.7
click at [162, 88] on p "単なるリスニングやリーディングの問題集／参考書であれば、英文スクリプトと訳を載せて、空所補充問題とか内容理解問題とかを作成すればいいわけです。でもこれは、in…" at bounding box center [250, 126] width 244 height 77
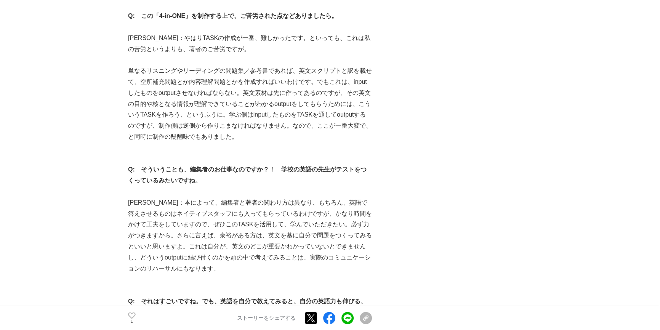
scroll to position [2147, 0]
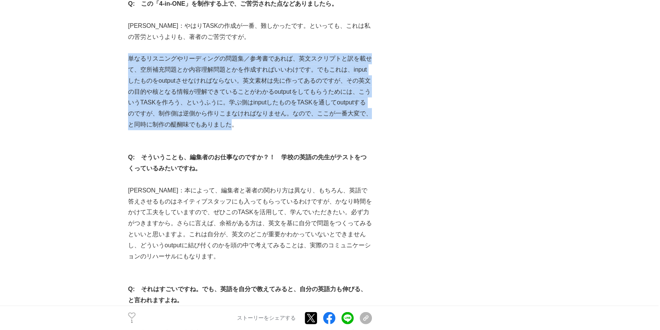
drag, startPoint x: 130, startPoint y: 57, endPoint x: 245, endPoint y: 128, distance: 135.3
click at [245, 128] on p "単なるリスニングやリーディングの問題集／参考書であれば、英文スクリプトと訳を載せて、空所補充問題とか内容理解問題とかを作成すればいいわけです。でもこれは、in…" at bounding box center [250, 91] width 244 height 77
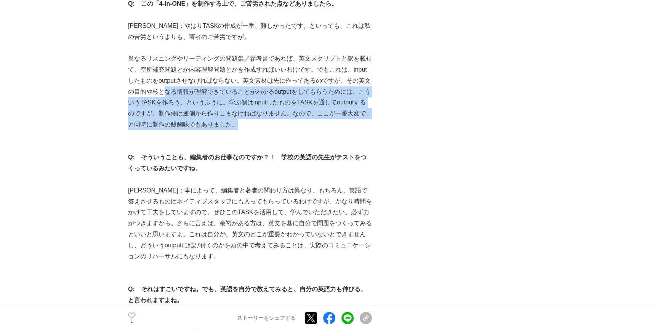
drag, startPoint x: 245, startPoint y: 128, endPoint x: 167, endPoint y: 88, distance: 87.9
click at [167, 88] on p "単なるリスニングやリーディングの問題集／参考書であれば、英文スクリプトと訳を載せて、空所補充問題とか内容理解問題とかを作成すればいいわけです。でもこれは、in…" at bounding box center [250, 91] width 244 height 77
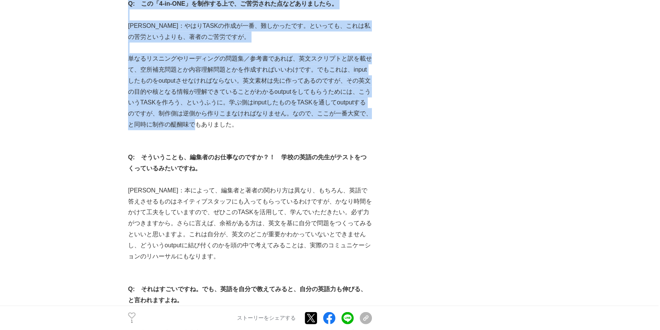
drag, startPoint x: 123, startPoint y: 56, endPoint x: 211, endPoint y: 134, distance: 116.8
click at [211, 134] on p at bounding box center [250, 135] width 244 height 11
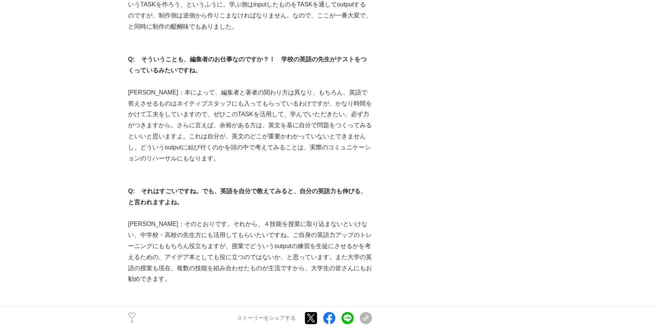
scroll to position [2251, 0]
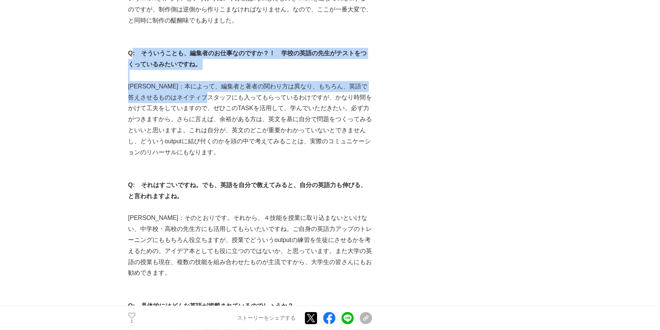
drag, startPoint x: 131, startPoint y: 53, endPoint x: 231, endPoint y: 103, distance: 111.3
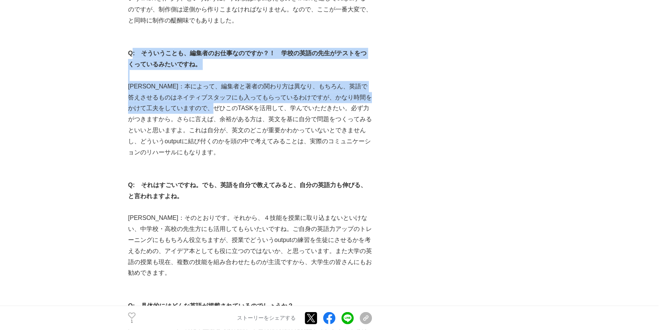
click at [231, 103] on p "[PERSON_NAME]：本によって、編集者と著者の関わり方は異なり、もちろん、英語で答えさせるものはネイティブスタッフにも入ってもらっているわけですが、か…" at bounding box center [250, 119] width 244 height 77
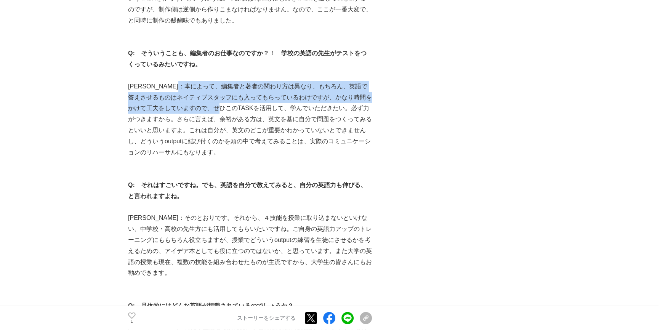
drag, startPoint x: 231, startPoint y: 103, endPoint x: 190, endPoint y: 72, distance: 50.8
click at [190, 72] on p at bounding box center [250, 75] width 244 height 11
drag, startPoint x: 190, startPoint y: 72, endPoint x: 219, endPoint y: 123, distance: 58.7
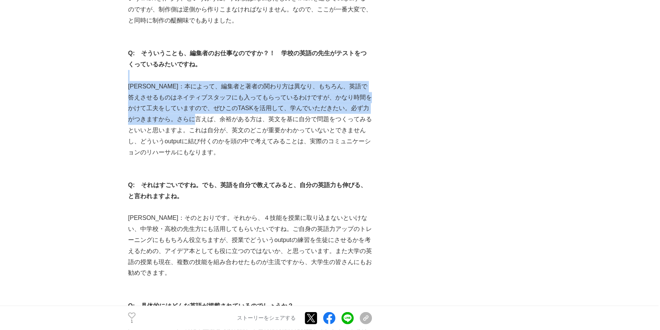
click at [219, 123] on p "[PERSON_NAME]：本によって、編集者と著者の関わり方は異なり、もちろん、英語で答えさせるものはネイティブスタッフにも入ってもらっているわけですが、か…" at bounding box center [250, 119] width 244 height 77
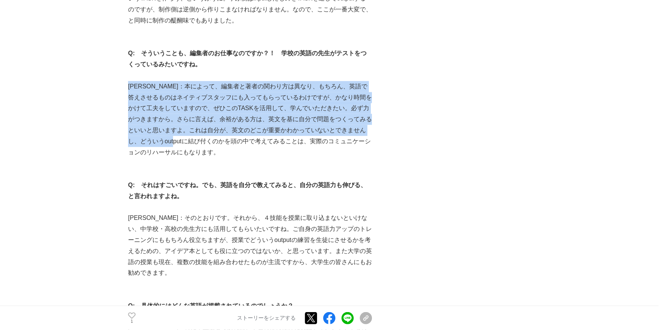
drag, startPoint x: 131, startPoint y: 84, endPoint x: 192, endPoint y: 142, distance: 84.6
click at [192, 142] on p "[PERSON_NAME]：本によって、編集者と著者の関わり方は異なり、もちろん、英語で答えさせるものはネイティブスタッフにも入ってもらっているわけですが、か…" at bounding box center [250, 119] width 244 height 77
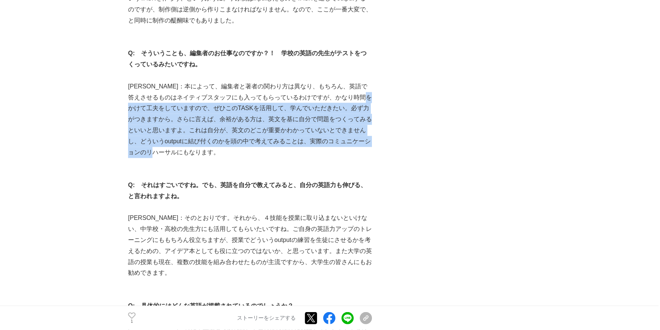
drag, startPoint x: 192, startPoint y: 148, endPoint x: 147, endPoint y: 100, distance: 66.3
click at [147, 100] on p "[PERSON_NAME]：本によって、編集者と著者の関わり方は異なり、もちろん、英語で答えさせるものはネイティブスタッフにも入ってもらっているわけですが、か…" at bounding box center [250, 119] width 244 height 77
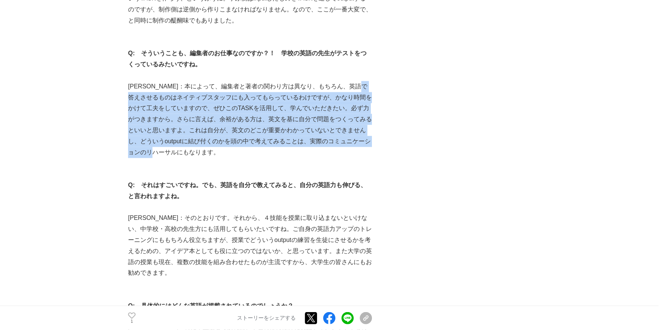
click at [147, 100] on p "[PERSON_NAME]：本によって、編集者と著者の関わり方は異なり、もちろん、英語で答えさせるものはネイティブスタッフにも入ってもらっているわけですが、か…" at bounding box center [250, 119] width 244 height 77
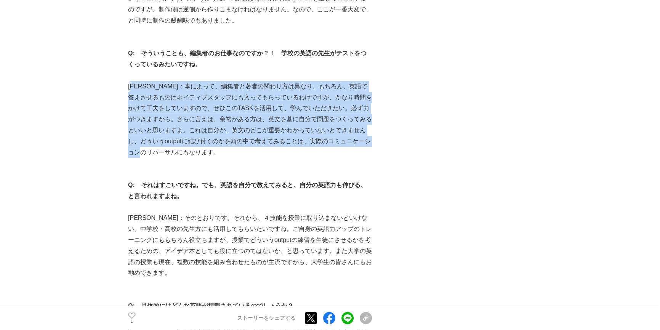
drag, startPoint x: 134, startPoint y: 87, endPoint x: 171, endPoint y: 155, distance: 77.2
click at [171, 155] on p "[PERSON_NAME]：本によって、編集者と著者の関わり方は異なり、もちろん、英語で答えさせるものはネイティブスタッフにも入ってもらっているわけですが、か…" at bounding box center [250, 119] width 244 height 77
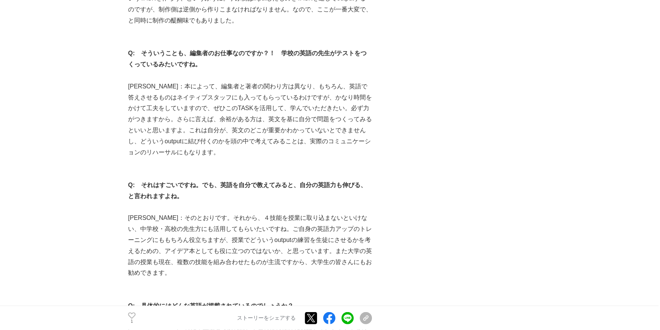
click at [164, 130] on p "[PERSON_NAME]：本によって、編集者と著者の関わり方は異なり、もちろん、英語で答えさせるものはネイティブスタッフにも入ってもらっているわけですが、か…" at bounding box center [250, 119] width 244 height 77
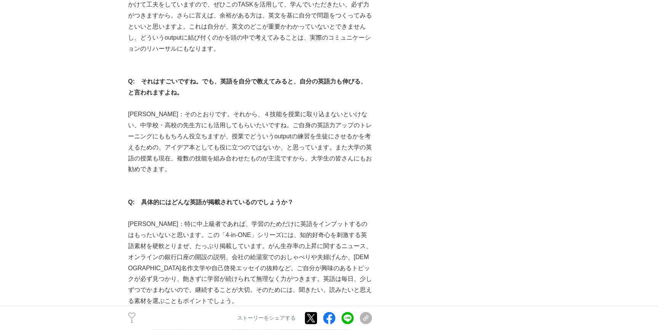
click at [137, 121] on p "[PERSON_NAME]：そのとおりです。それから、４技能を授業に取り込まないといけない、中学校・高校の先生方にも活用してもらいたいですね。ご自身の英語力ア…" at bounding box center [250, 142] width 244 height 66
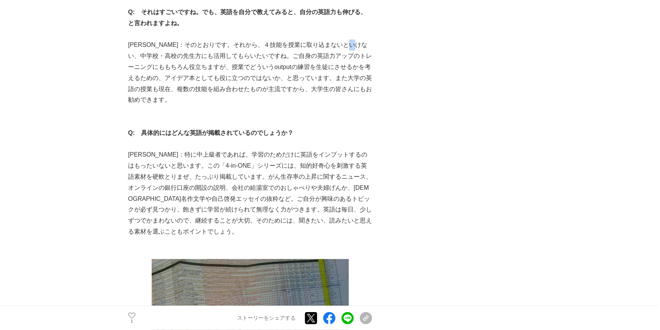
scroll to position [2459, 0]
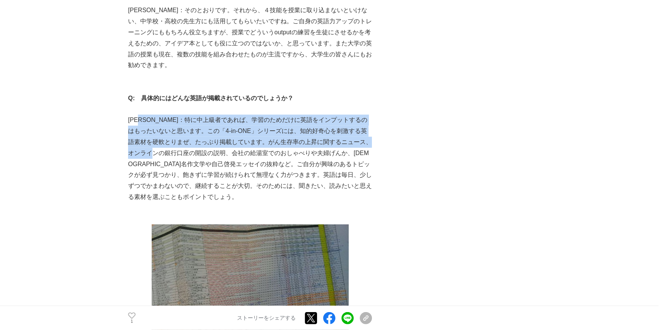
drag, startPoint x: 150, startPoint y: 118, endPoint x: 178, endPoint y: 155, distance: 46.0
click at [178, 155] on p "[PERSON_NAME]：特に中上級者であれば、学習のためだけに英語をインプットするのはもったいないと思います。この「4-in-ONE」シリーズには、知的好…" at bounding box center [250, 159] width 244 height 88
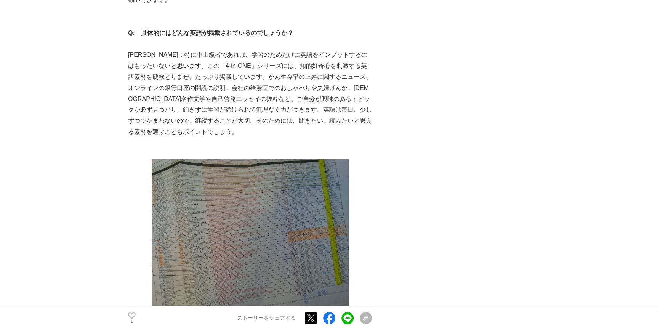
scroll to position [2528, 0]
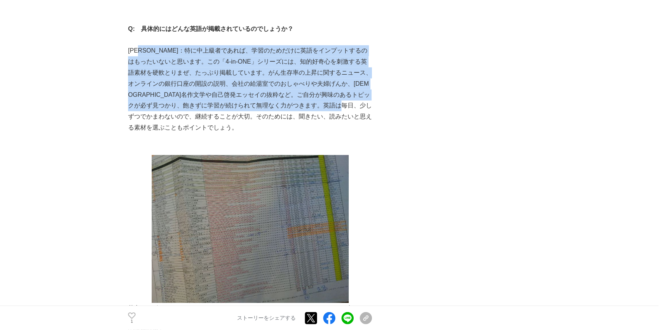
drag, startPoint x: 148, startPoint y: 47, endPoint x: 156, endPoint y: 114, distance: 67.5
click at [156, 114] on p "[PERSON_NAME]：特に中上級者であれば、学習のためだけに英語をインプットするのはもったいないと思います。この「4-in-ONE」シリーズには、知的好…" at bounding box center [250, 89] width 244 height 88
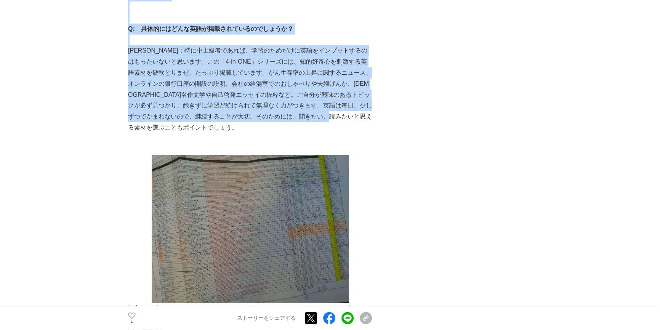
drag, startPoint x: 147, startPoint y: 124, endPoint x: 117, endPoint y: 75, distance: 57.2
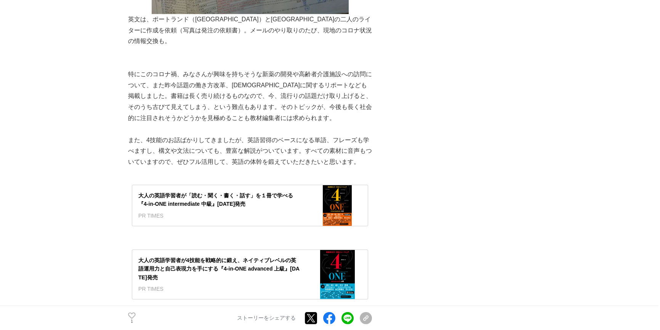
scroll to position [2805, 0]
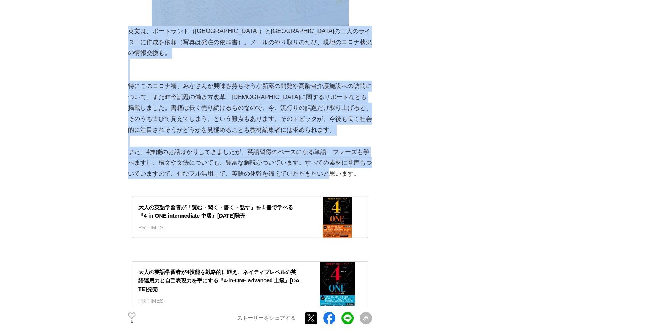
drag, startPoint x: 145, startPoint y: 83, endPoint x: 351, endPoint y: 156, distance: 217.9
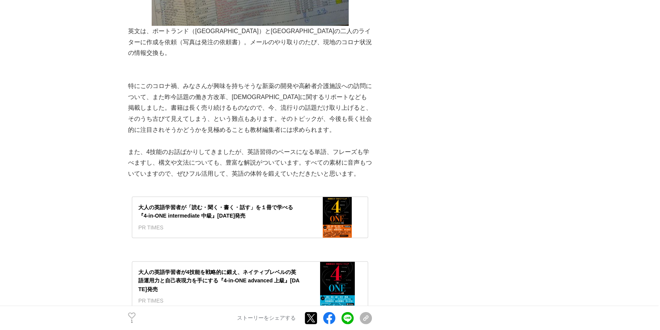
click at [351, 156] on p "また、4技能のお話ばかりしてきましたが、英語習得のベースになる単語、フレーズも学べますし、構文や文法についても、豊富な解説がついています。すべての素材に音声も…" at bounding box center [250, 163] width 244 height 33
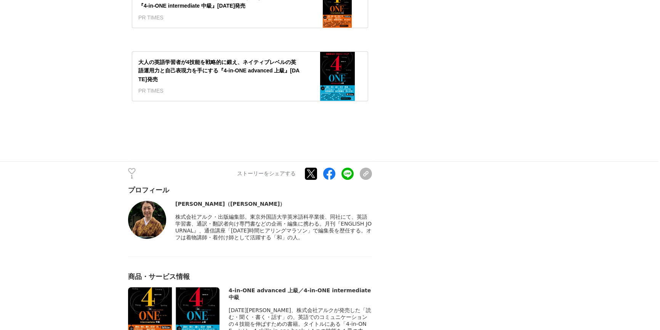
scroll to position [3152, 0]
